Goal: Information Seeking & Learning: Learn about a topic

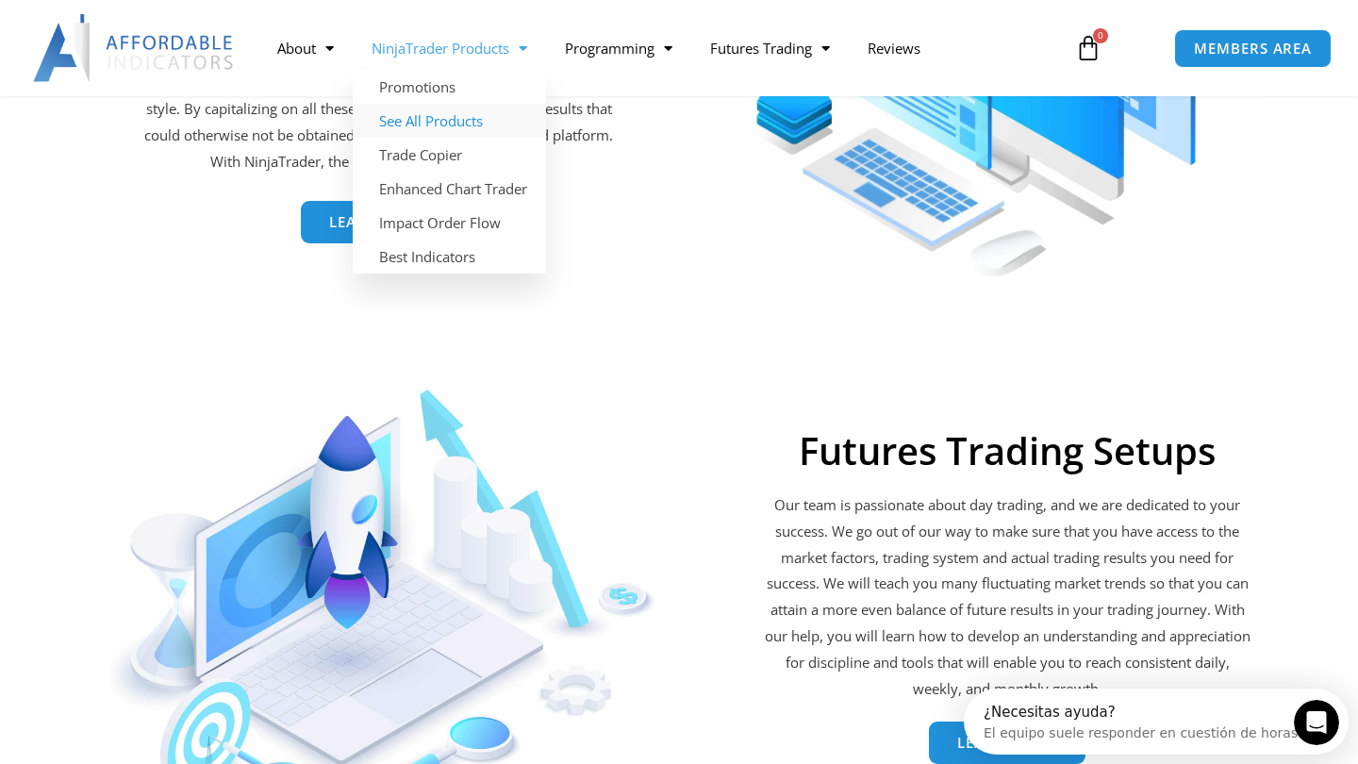
click at [458, 120] on link "See All Products" at bounding box center [449, 121] width 193 height 34
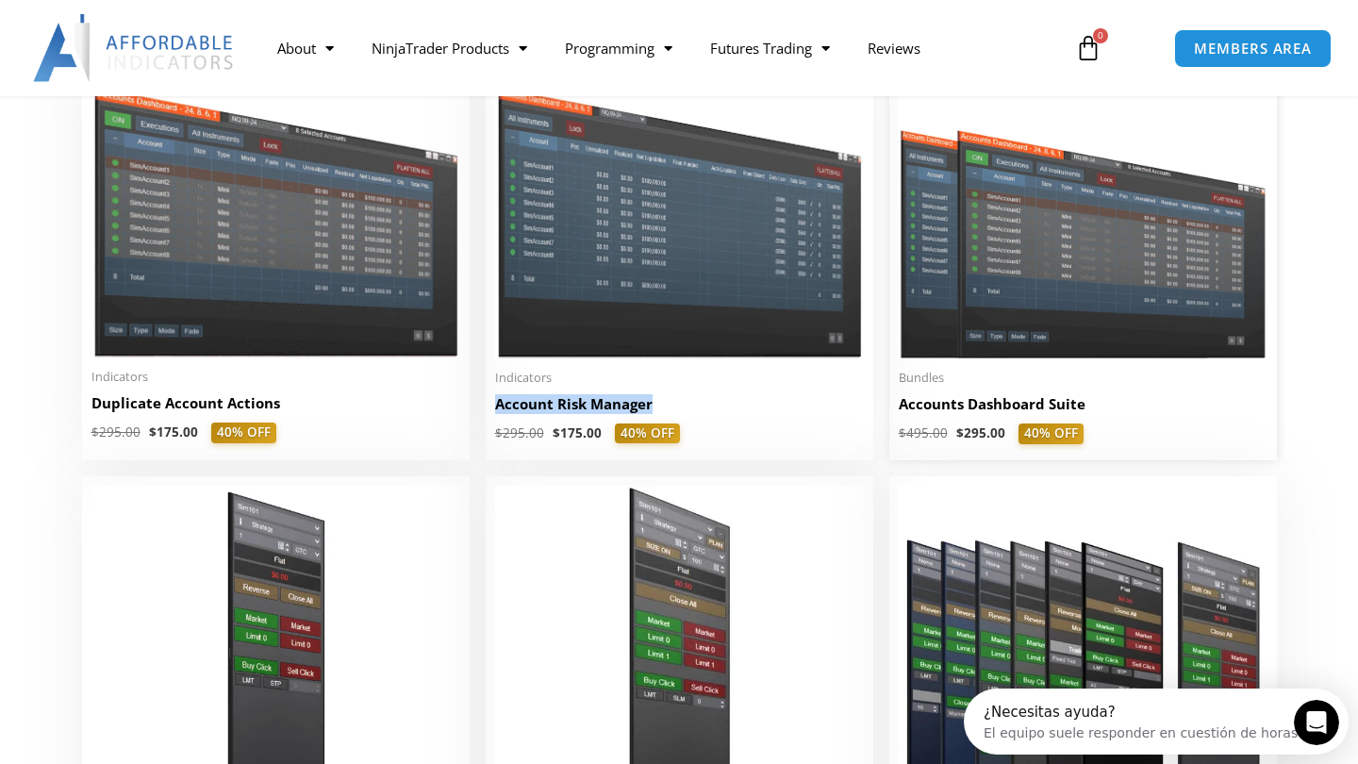
click at [944, 414] on h2 "Accounts Dashboard Suite" at bounding box center [1083, 404] width 369 height 20
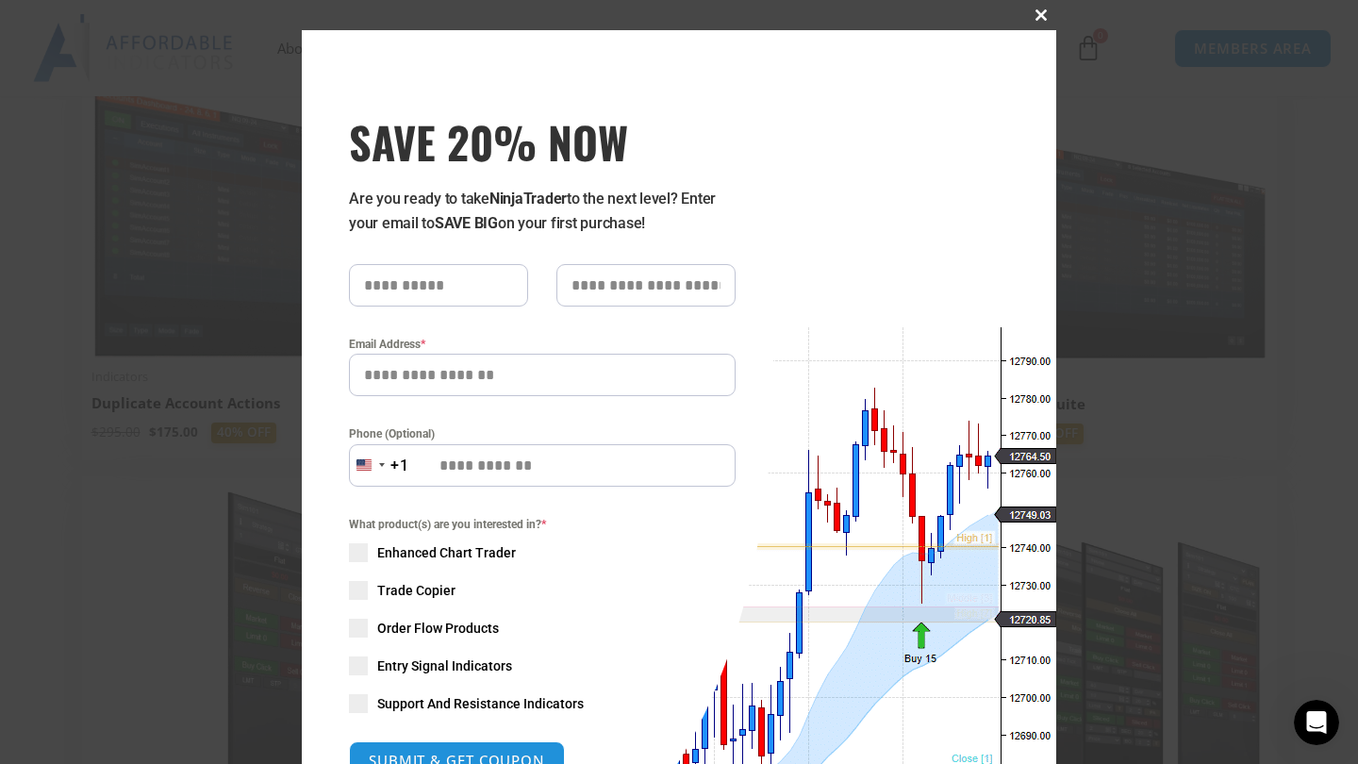
click at [1037, 12] on span "SAVE 20% NOW popup" at bounding box center [1041, 14] width 30 height 11
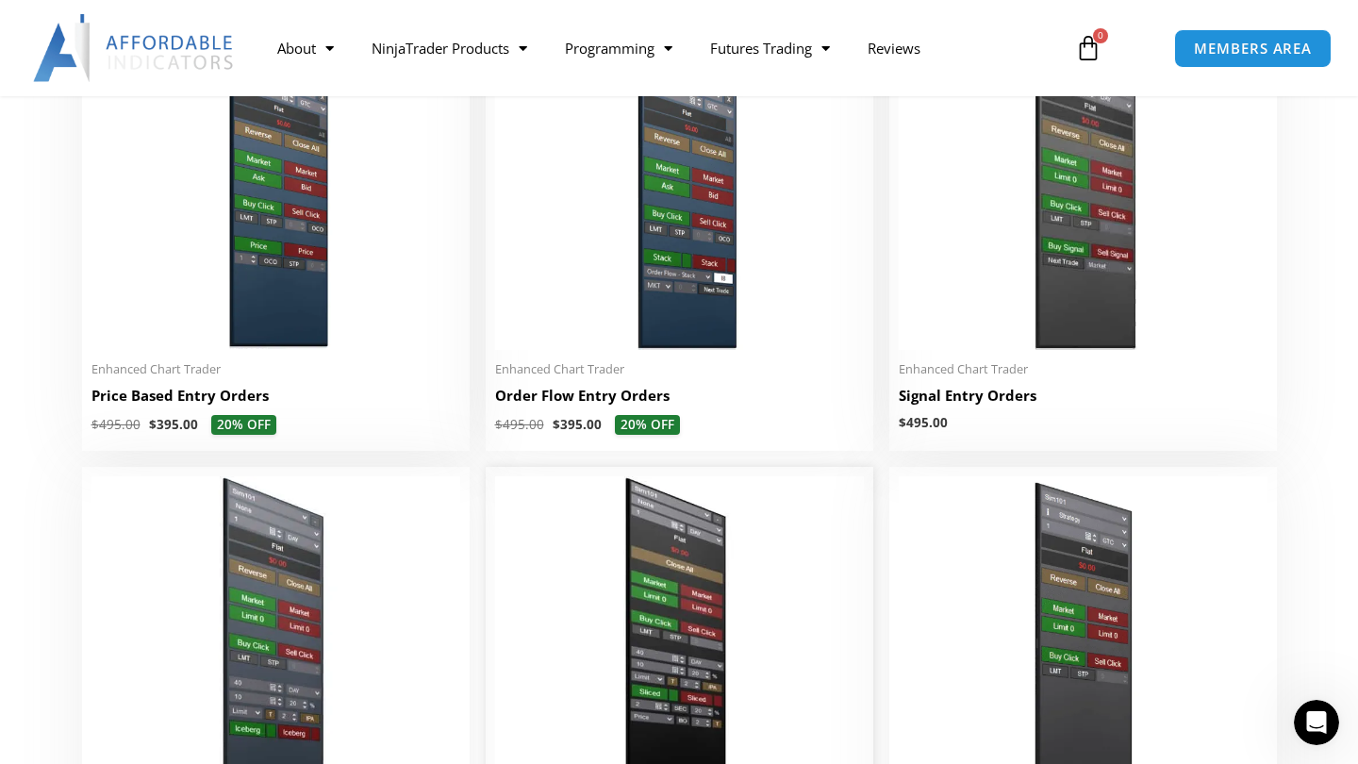
scroll to position [1571, 0]
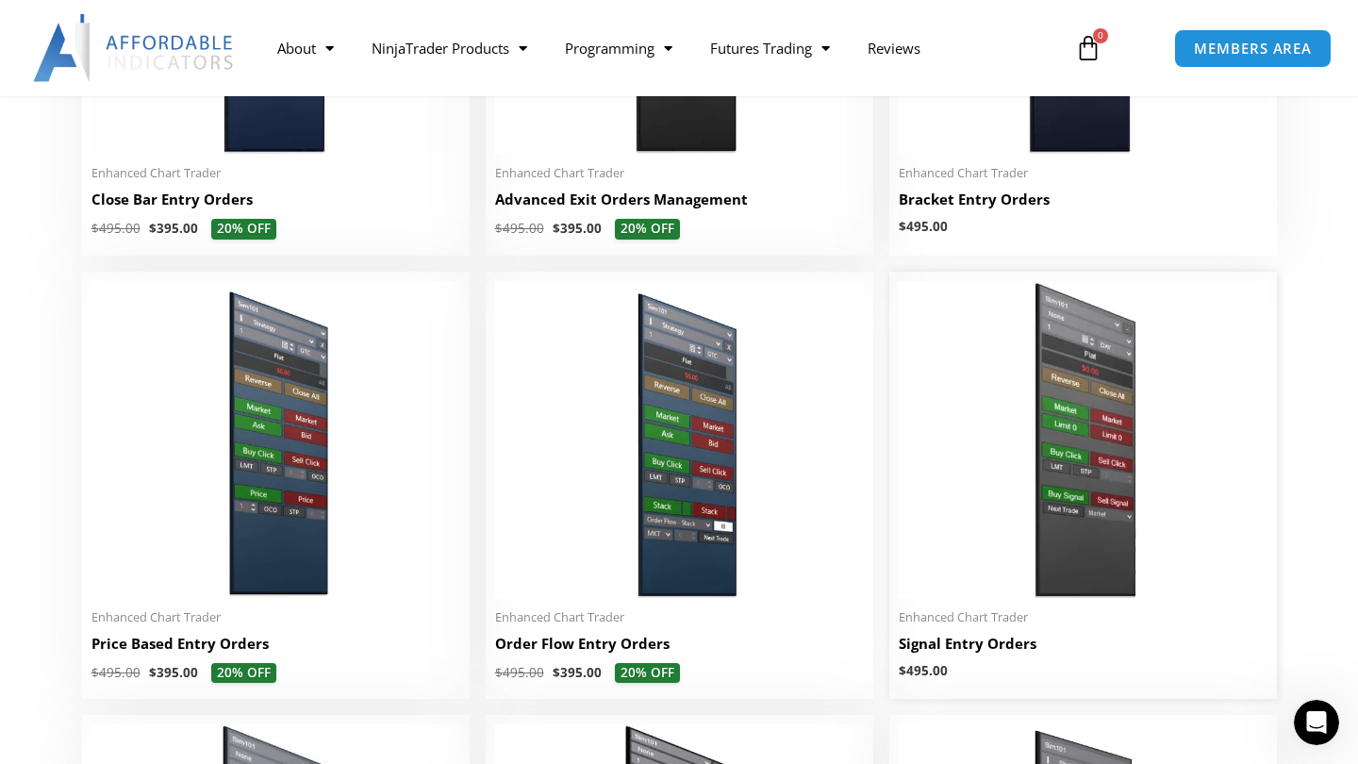
click at [995, 644] on h2 "Signal Entry Orders" at bounding box center [1083, 644] width 369 height 20
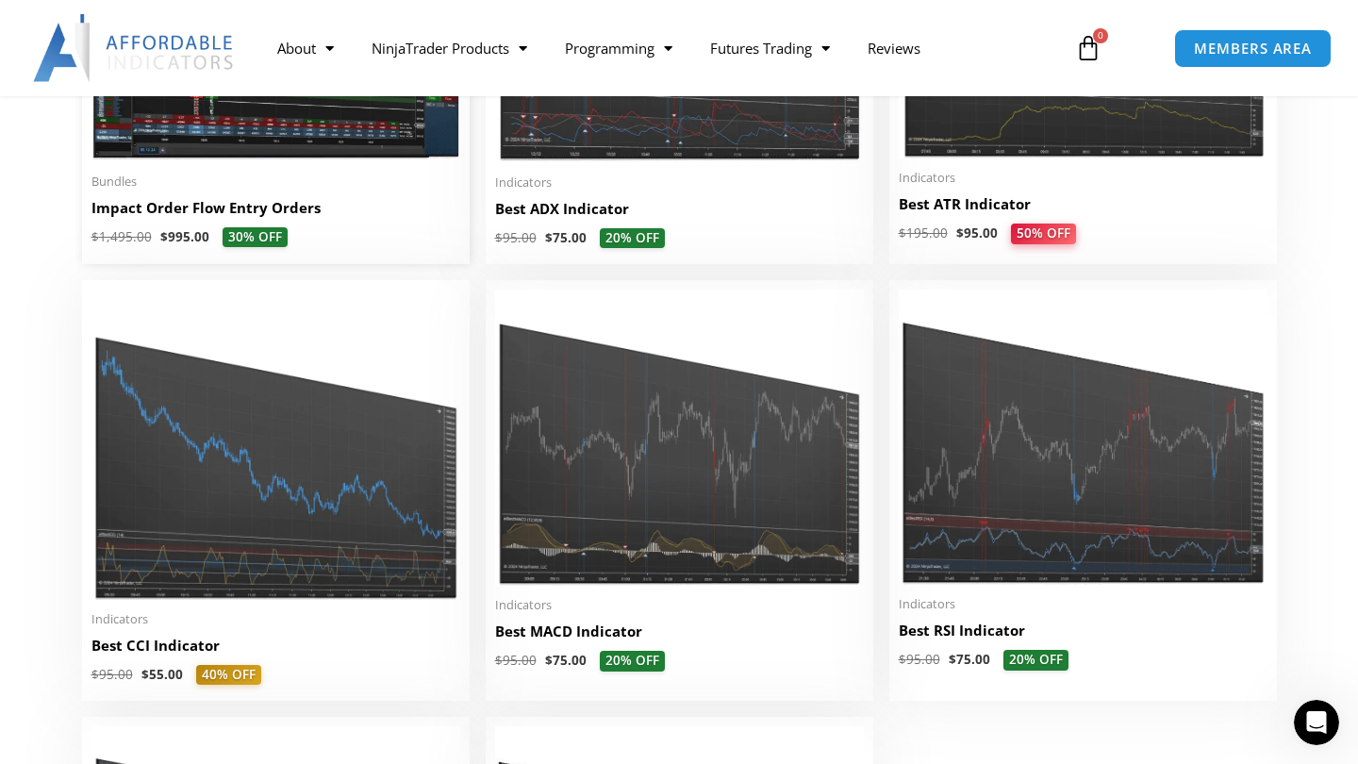
scroll to position [4152, 0]
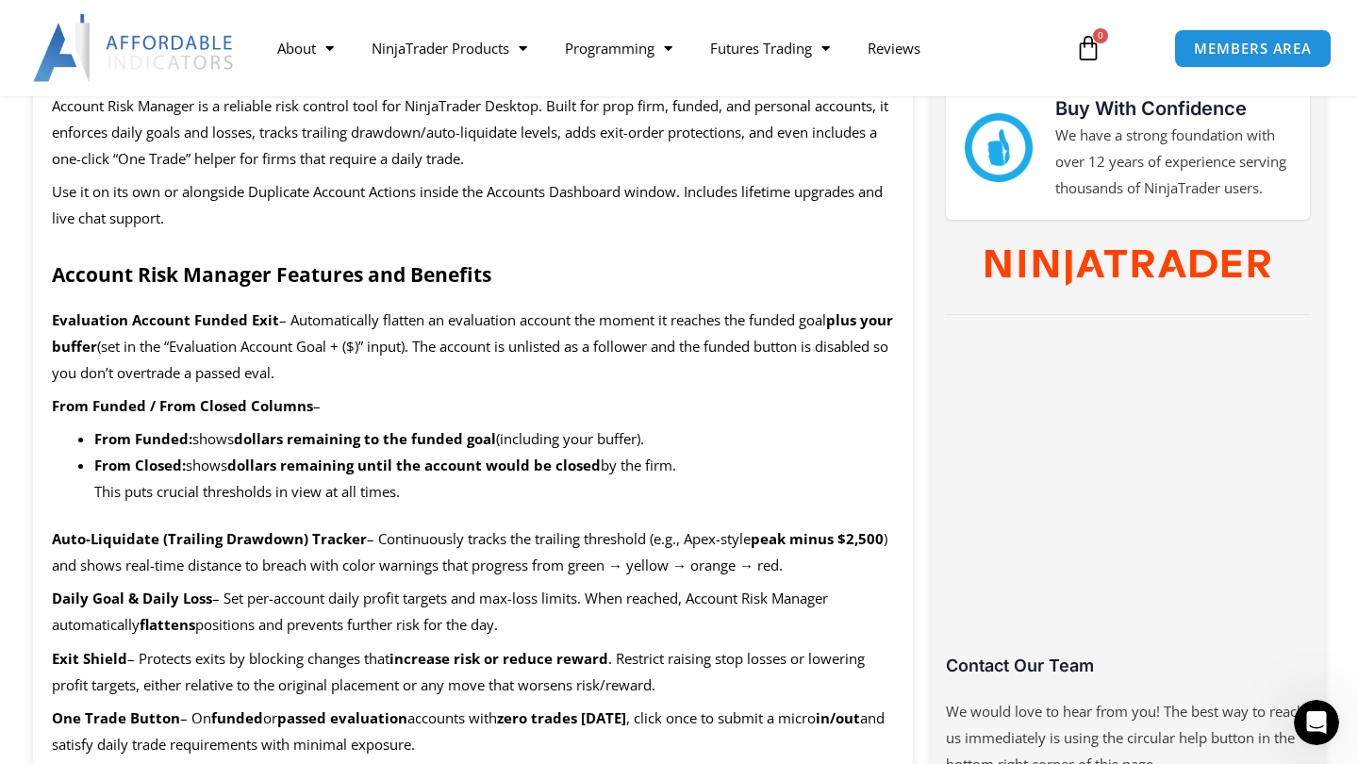
scroll to position [878, 0]
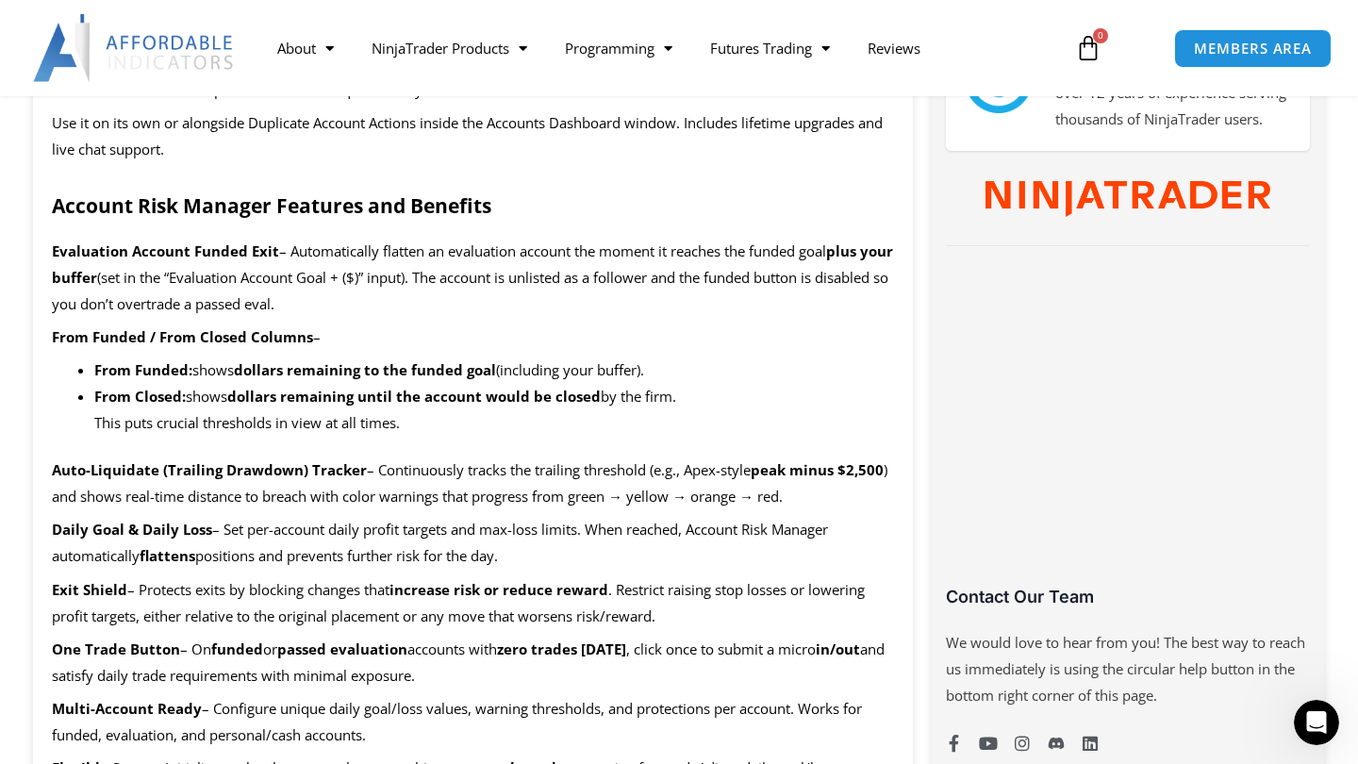
drag, startPoint x: 346, startPoint y: 365, endPoint x: 450, endPoint y: 423, distance: 118.6
click at [450, 423] on ul "From Funded: shows dollars remaining to the funded goal (including your buffer)…" at bounding box center [494, 396] width 800 height 79
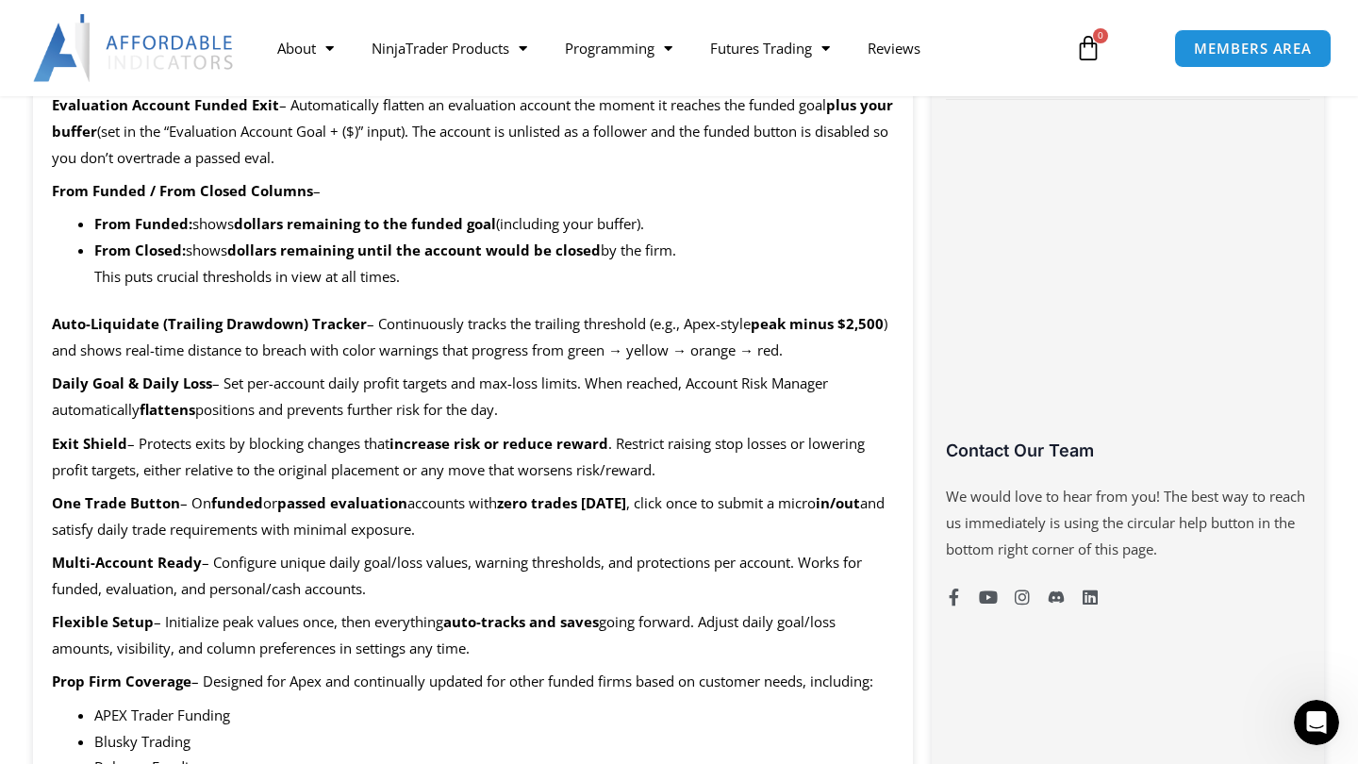
scroll to position [1047, 0]
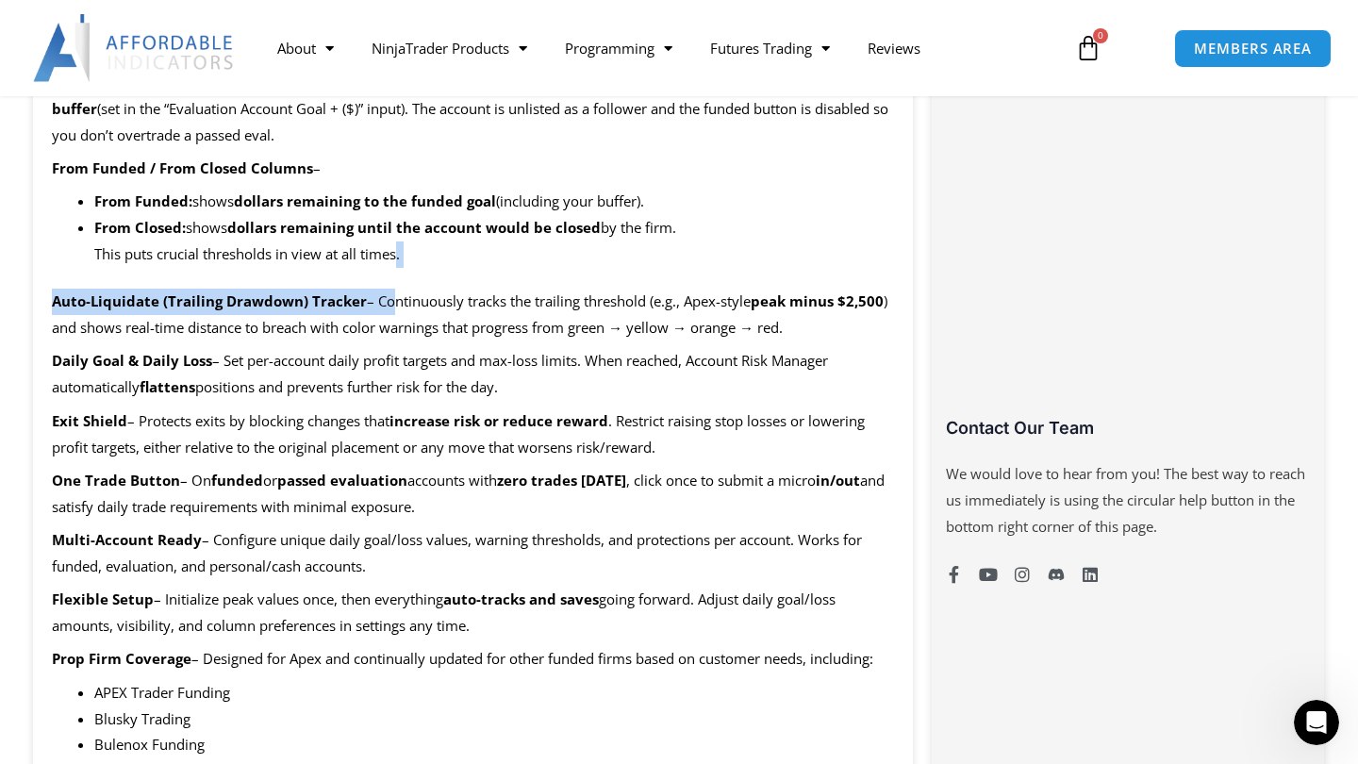
drag, startPoint x: 383, startPoint y: 287, endPoint x: 398, endPoint y: 275, distance: 18.9
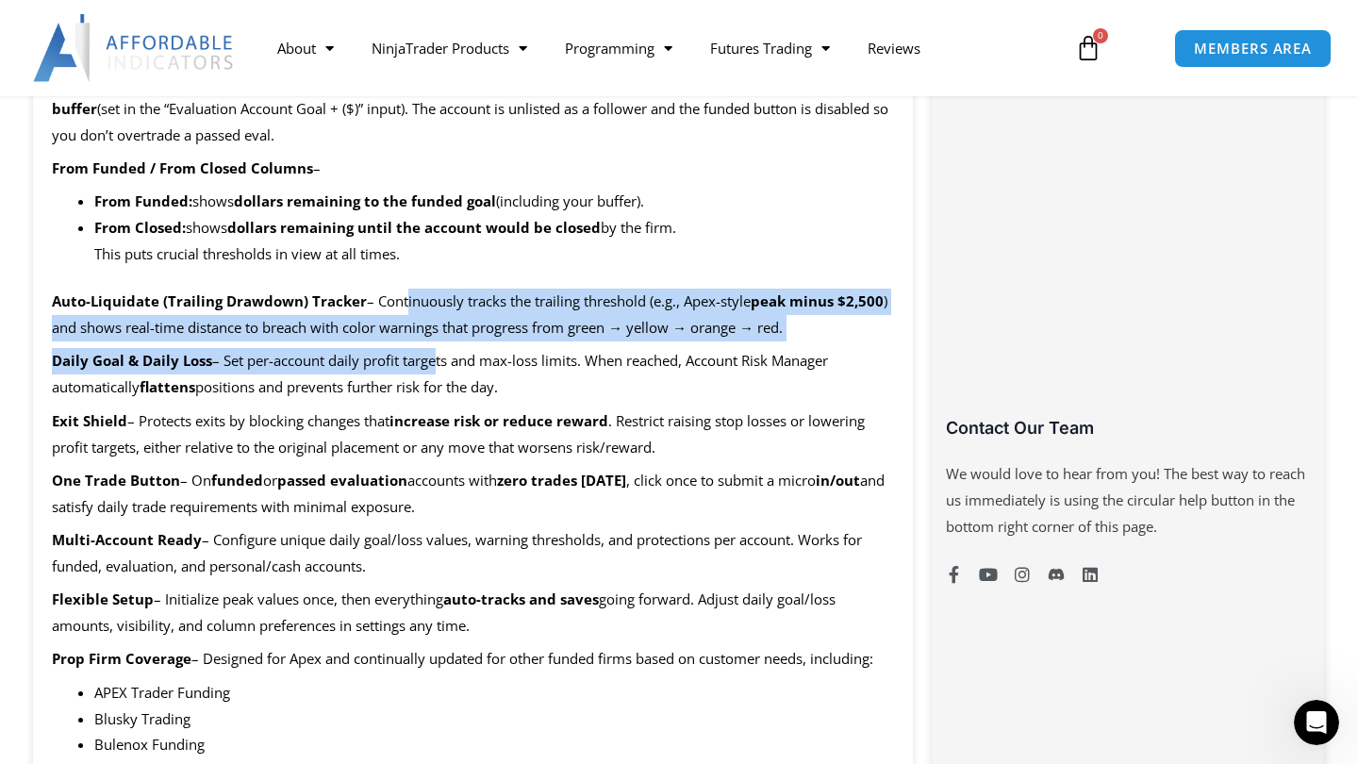
drag, startPoint x: 402, startPoint y: 295, endPoint x: 435, endPoint y: 343, distance: 58.3
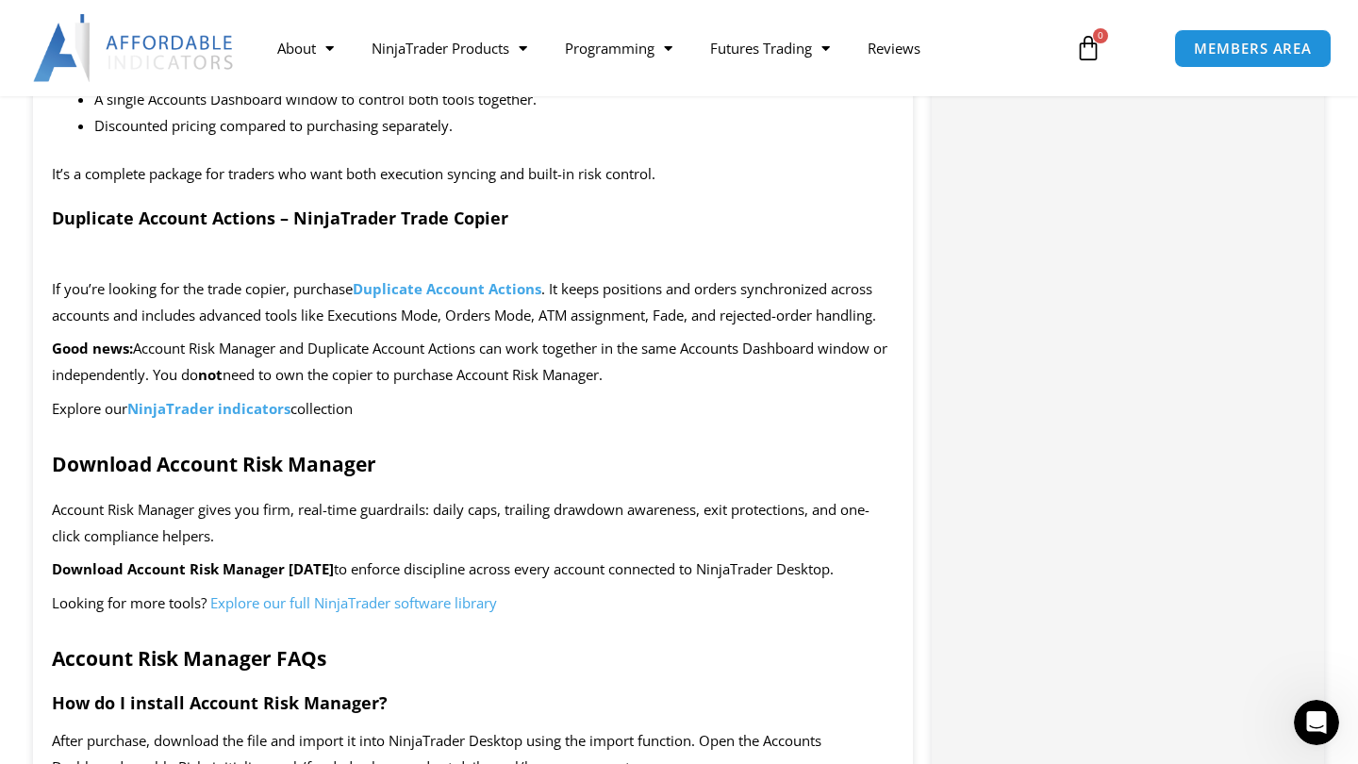
scroll to position [4253, 0]
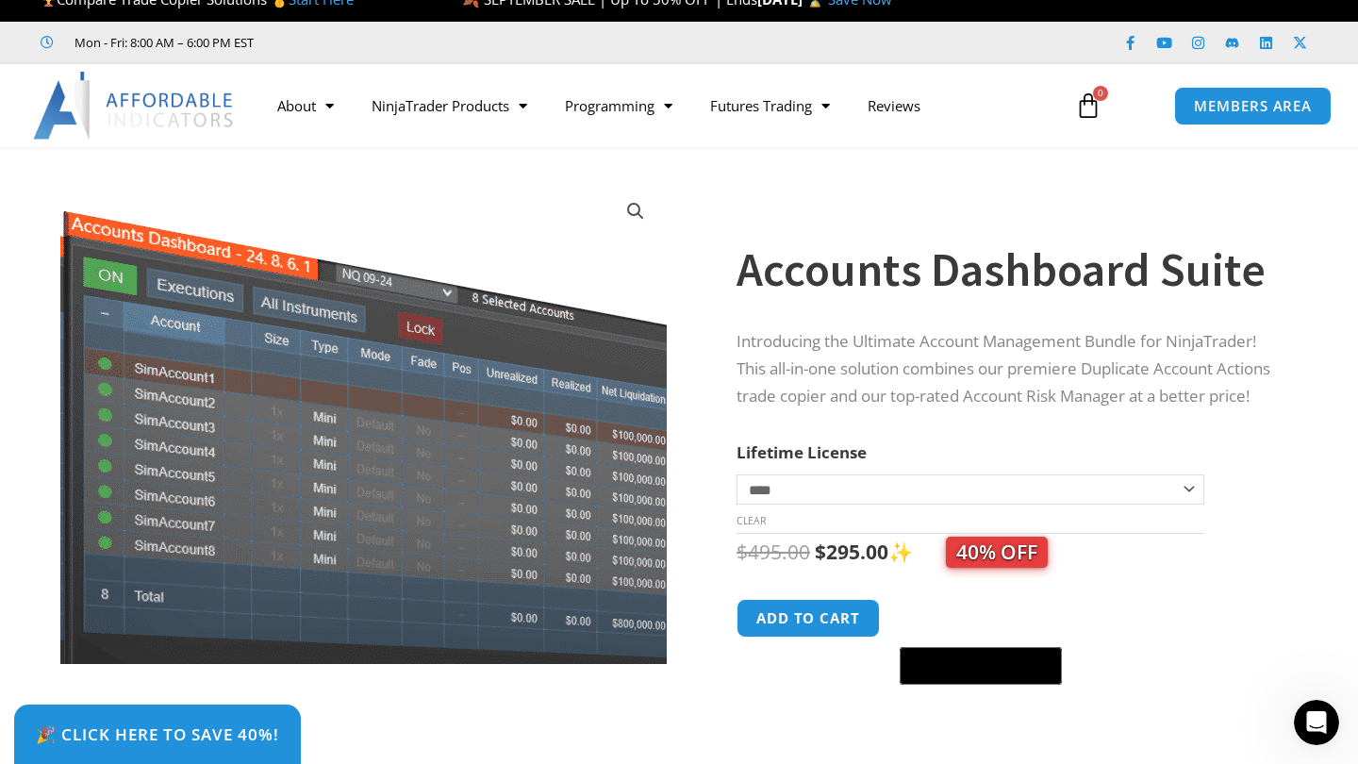
scroll to position [735, 0]
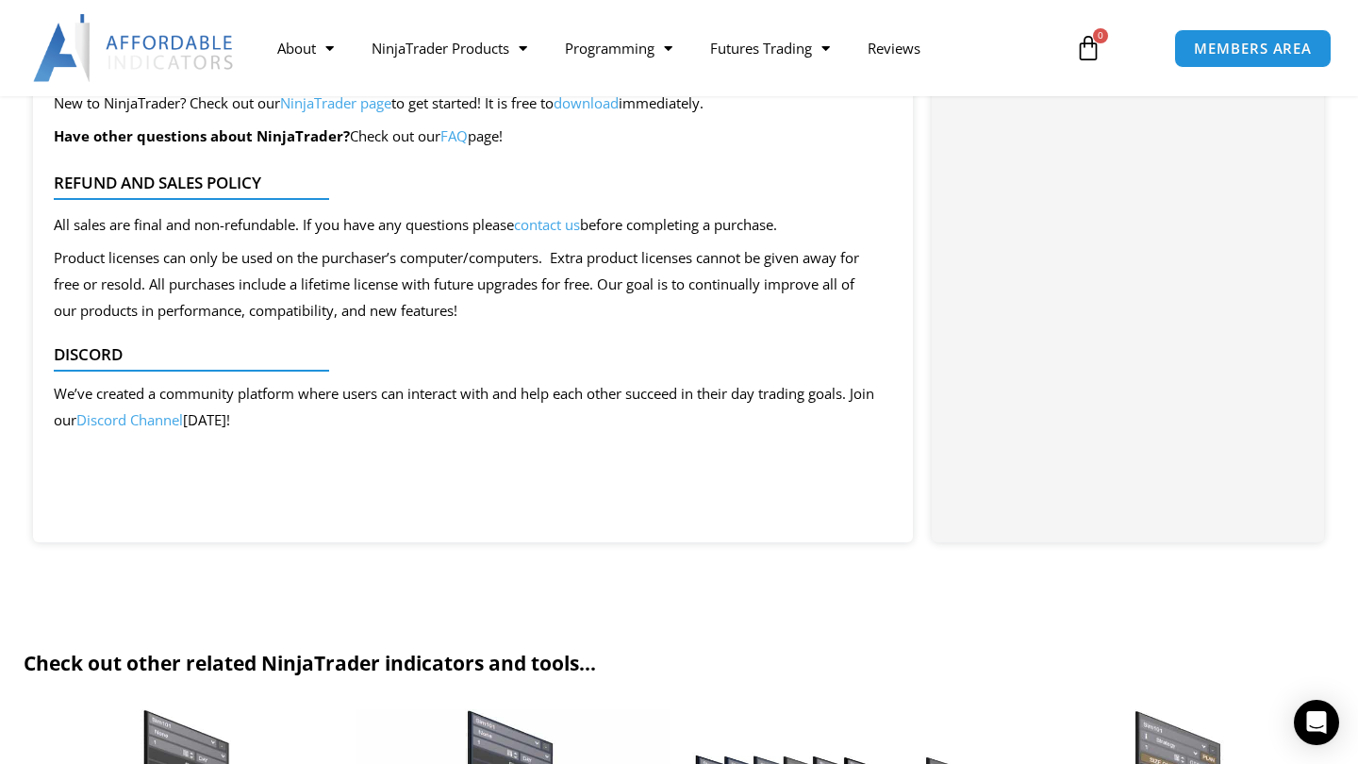
scroll to position [967, 0]
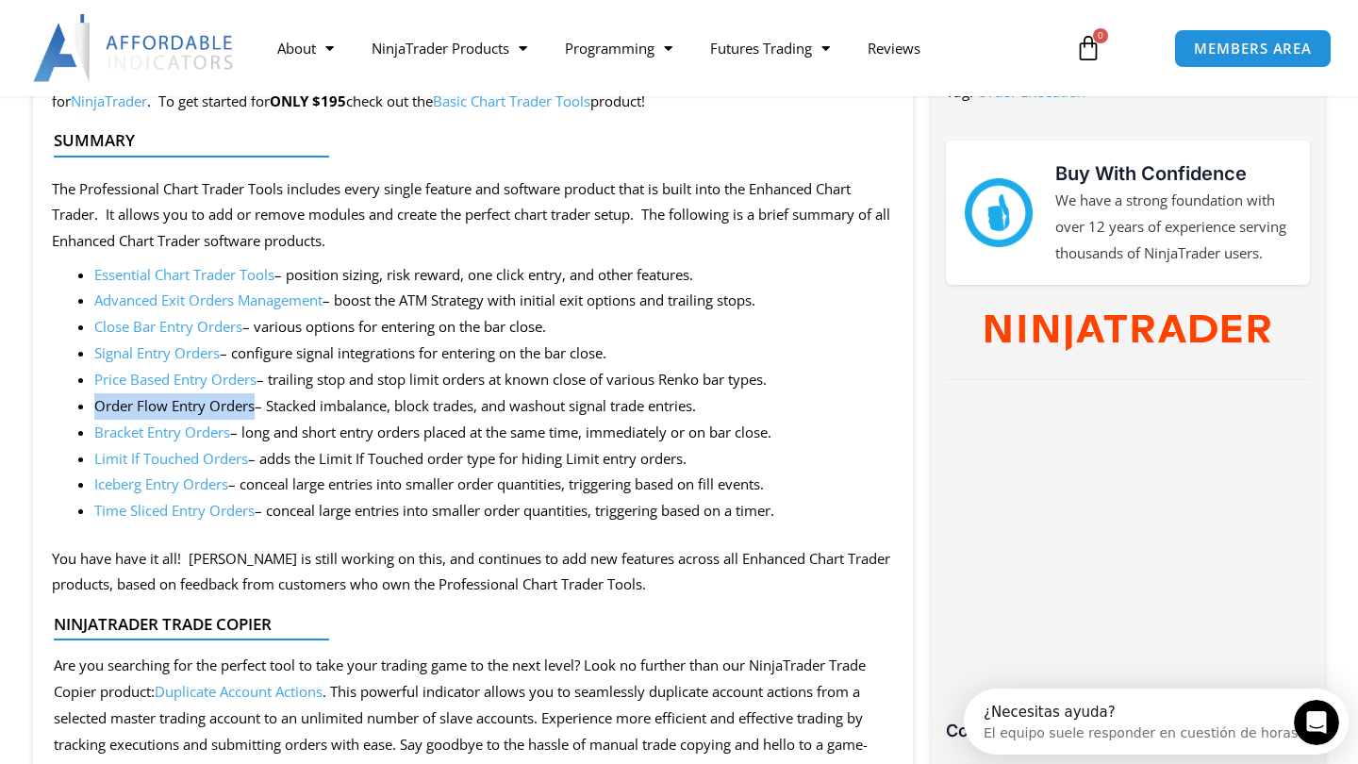
click at [267, 291] on link "Advanced Exit Orders Management" at bounding box center [208, 300] width 228 height 19
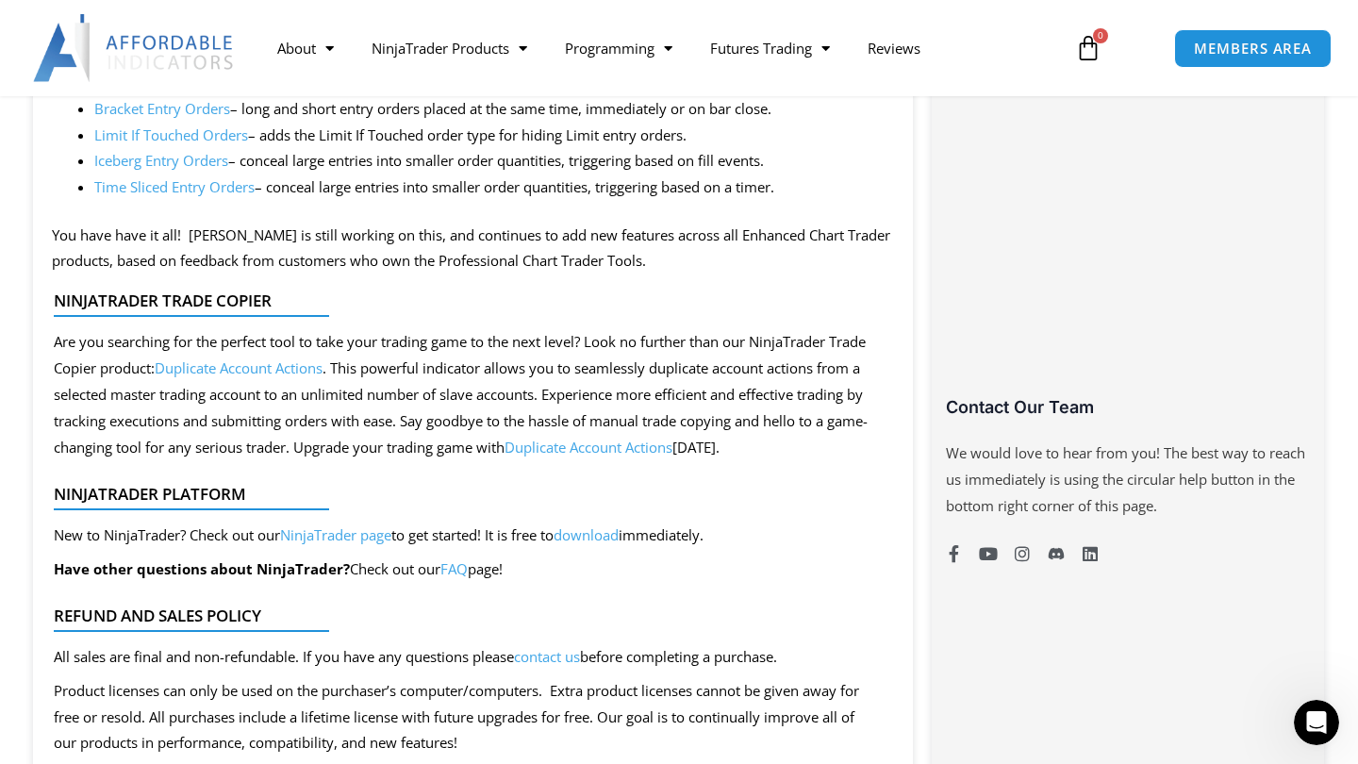
scroll to position [1342, 0]
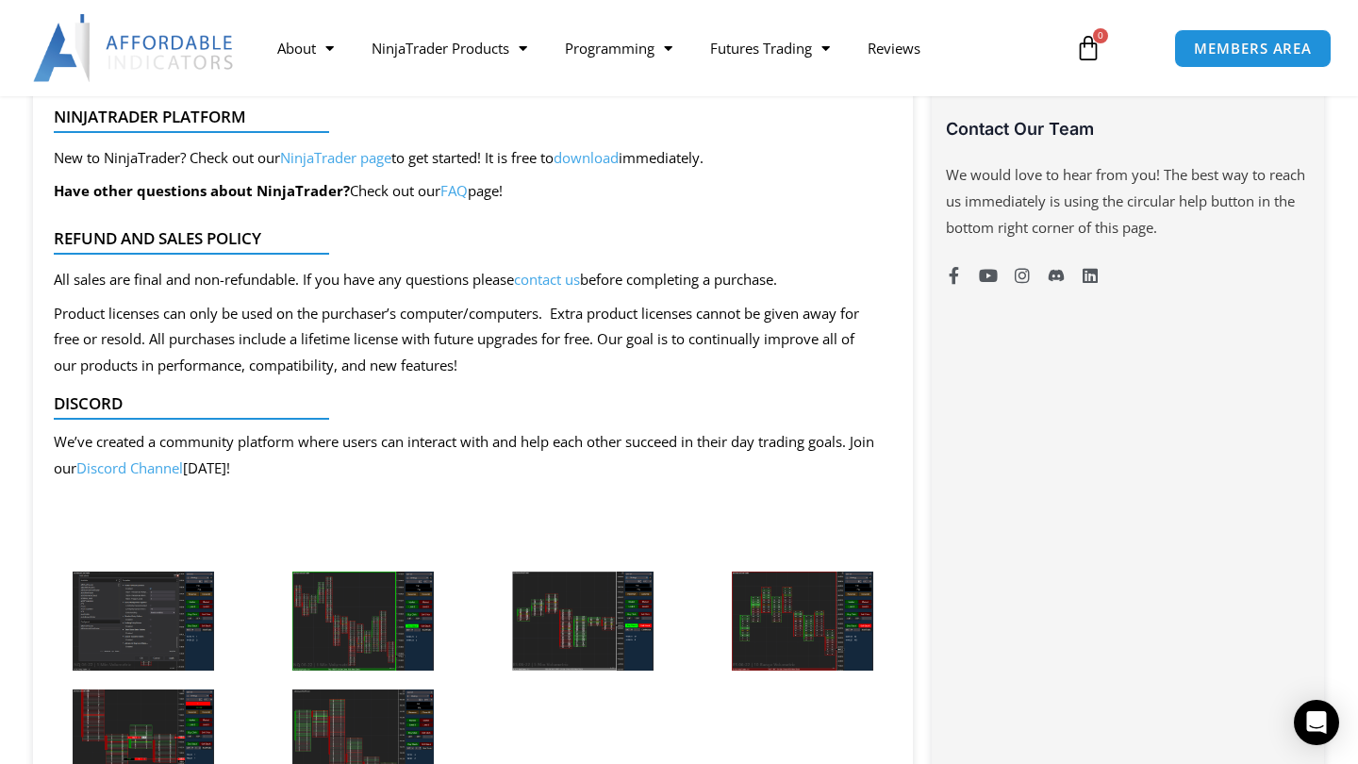
scroll to position [1708, 0]
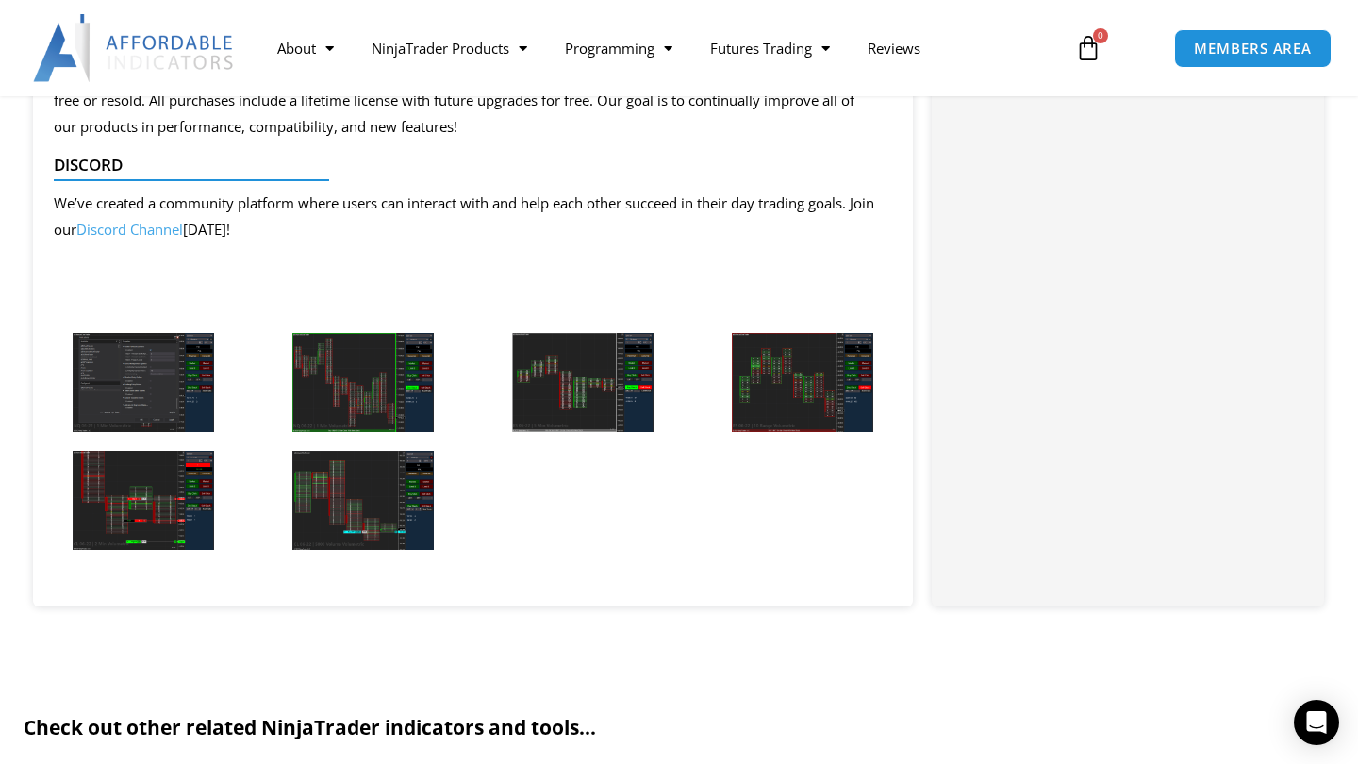
click at [123, 401] on img at bounding box center [143, 382] width 141 height 99
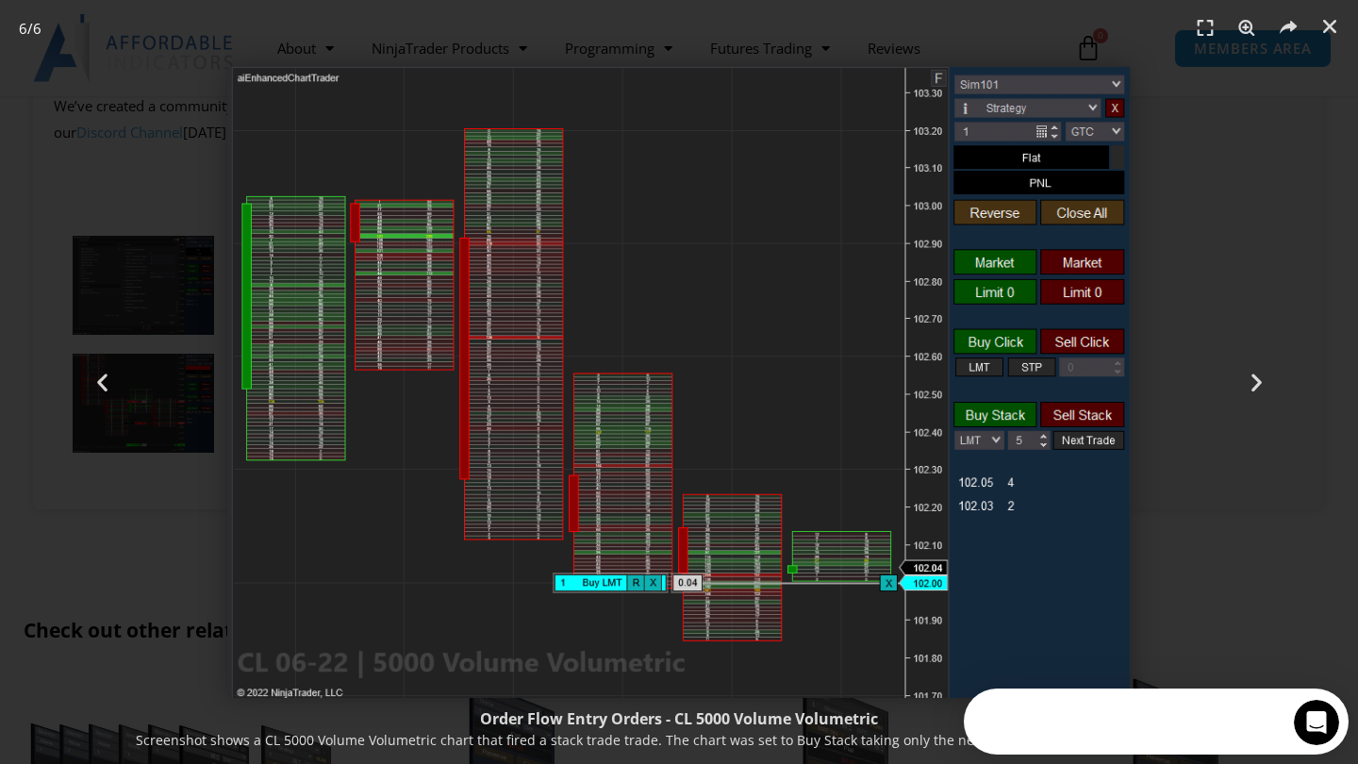
scroll to position [0, 0]
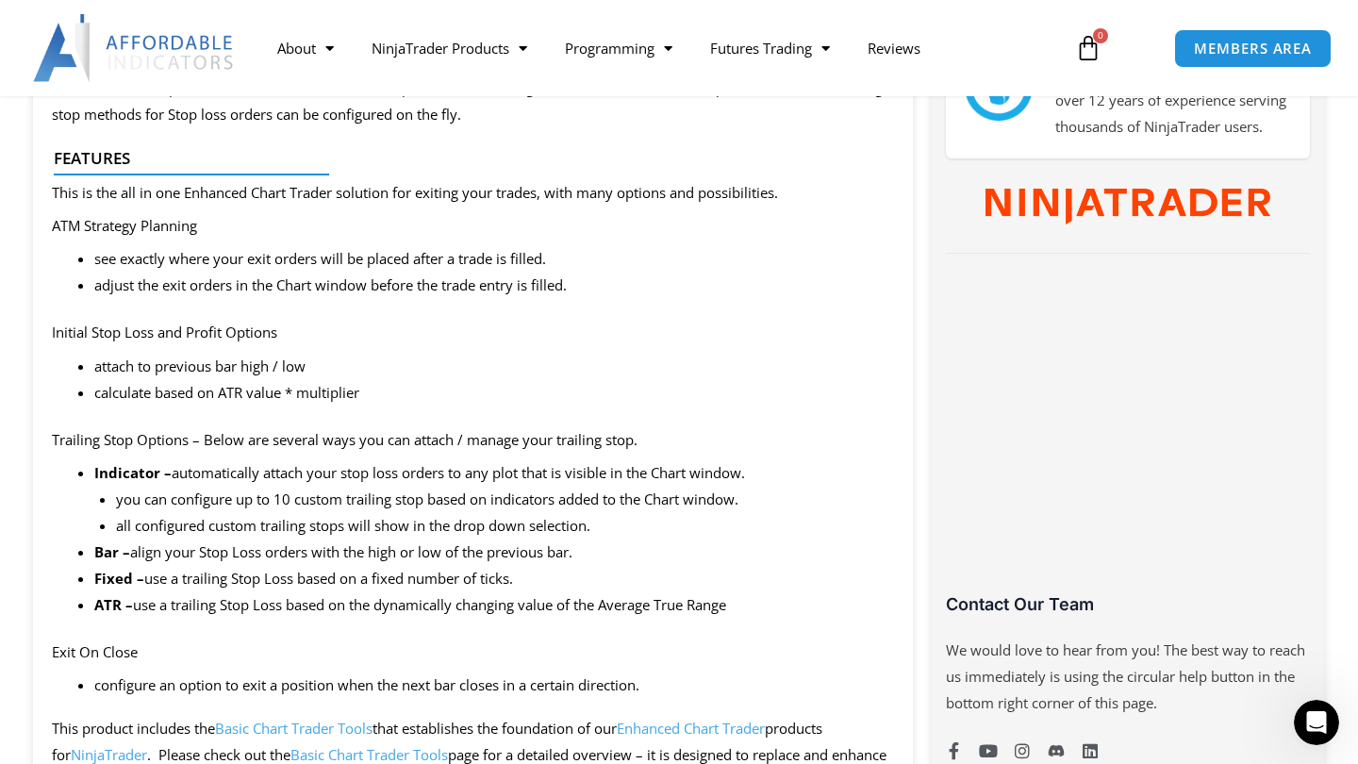
scroll to position [1127, 0]
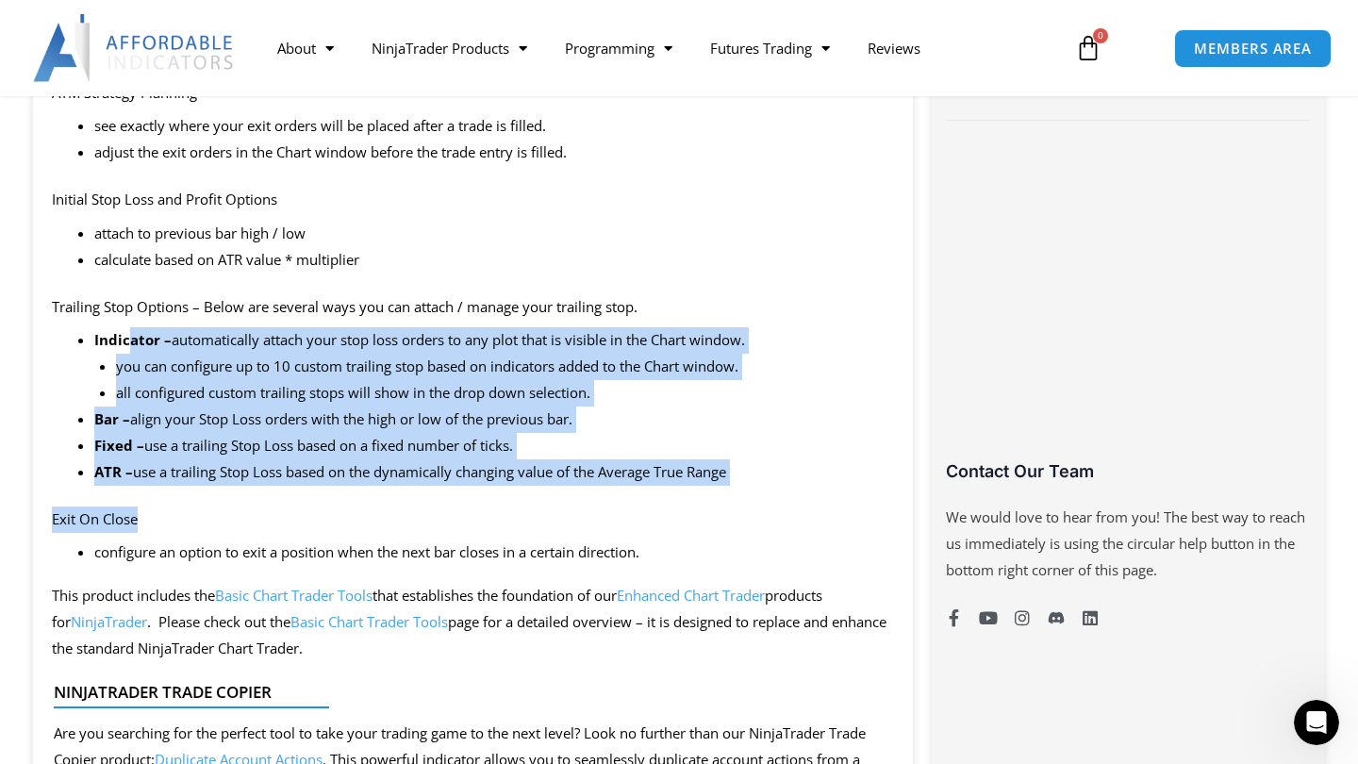
drag, startPoint x: 132, startPoint y: 334, endPoint x: 257, endPoint y: 497, distance: 205.3
click at [258, 497] on div "This product includes the Basic Chart Trader Tools that establishes the foundat…" at bounding box center [473, 523] width 880 height 1479
click at [257, 507] on p "Exit On Close" at bounding box center [473, 520] width 842 height 26
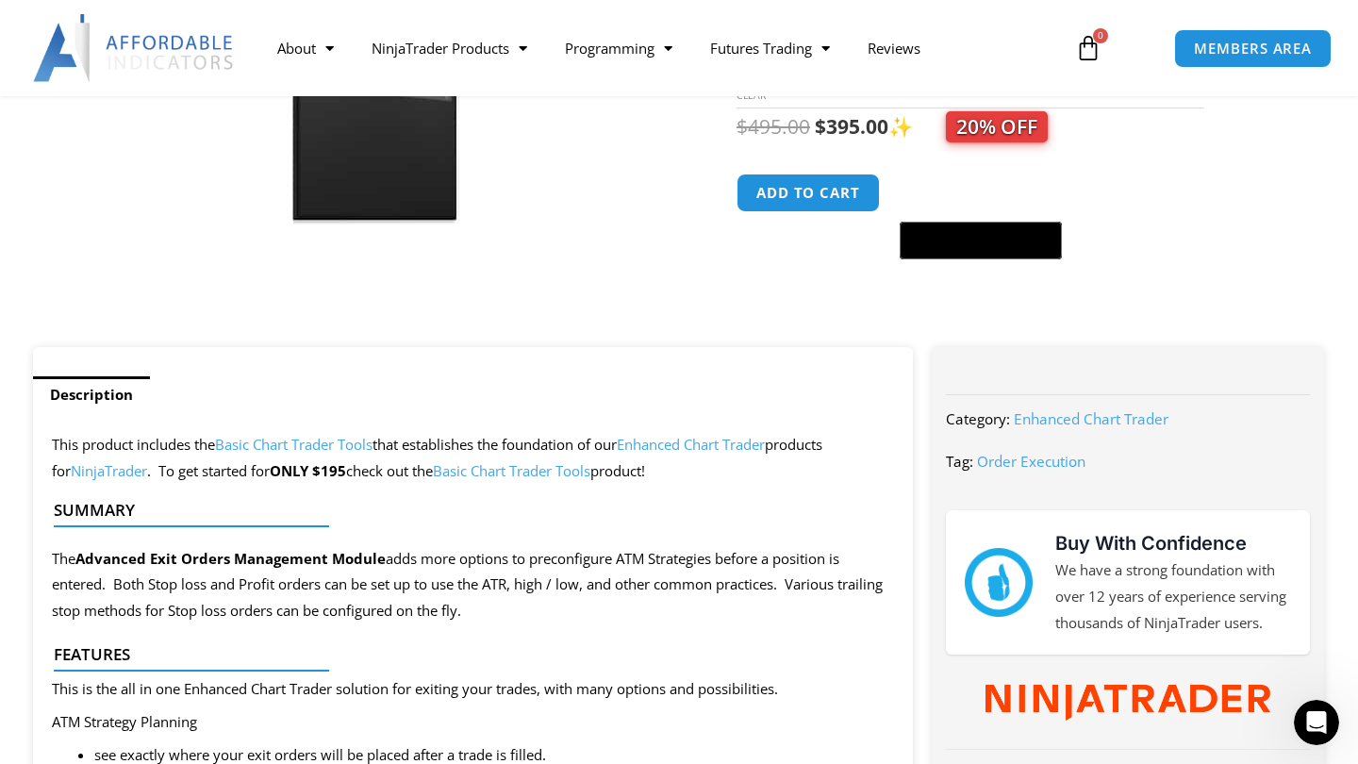
scroll to position [318, 0]
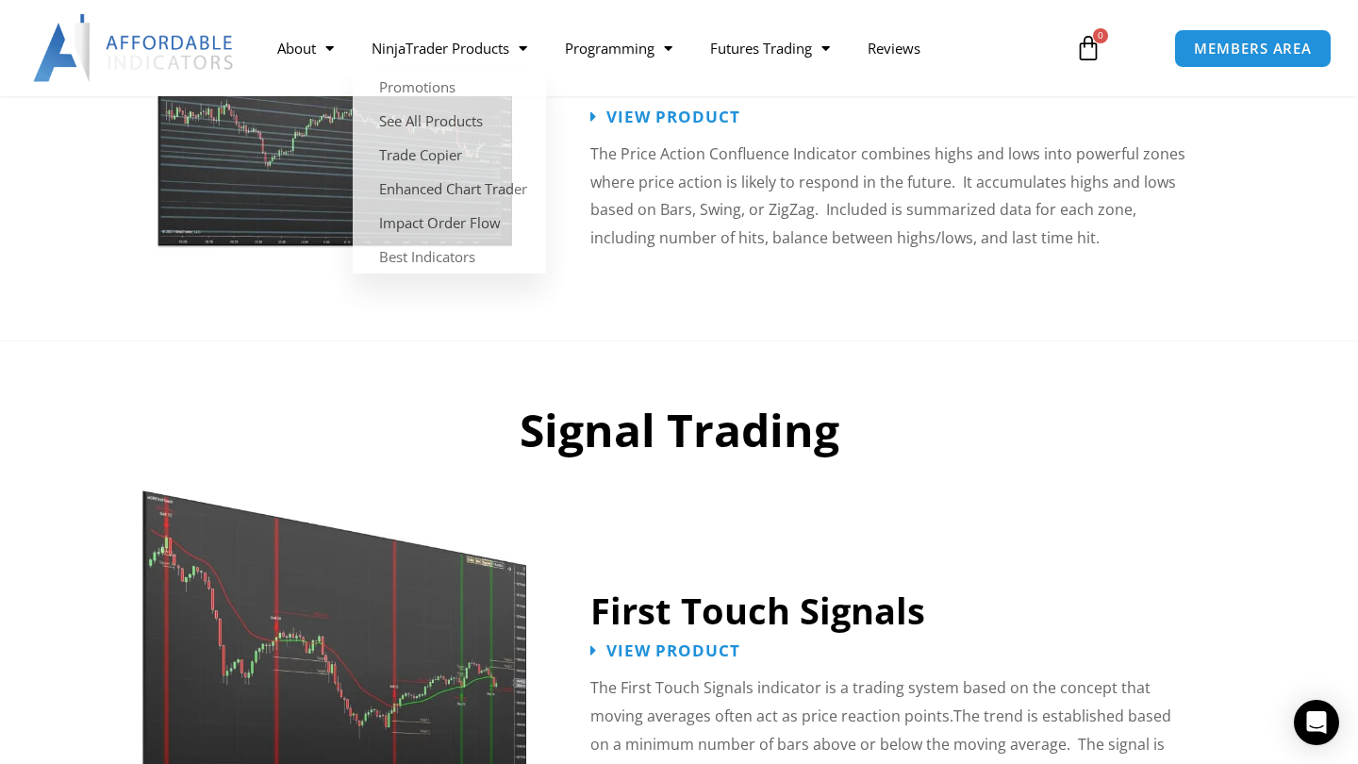
scroll to position [2717, 0]
